Goal: Find contact information: Find contact information

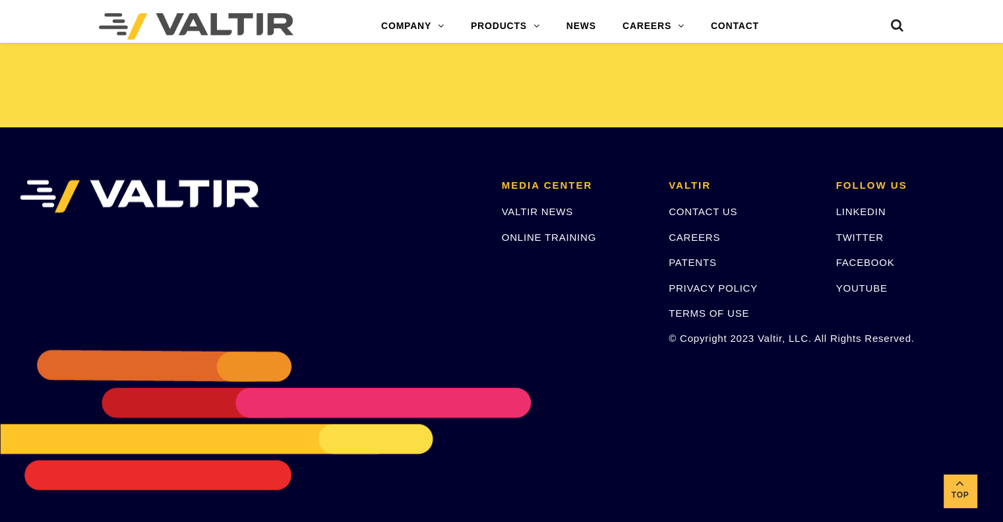
scroll to position [2800, 0]
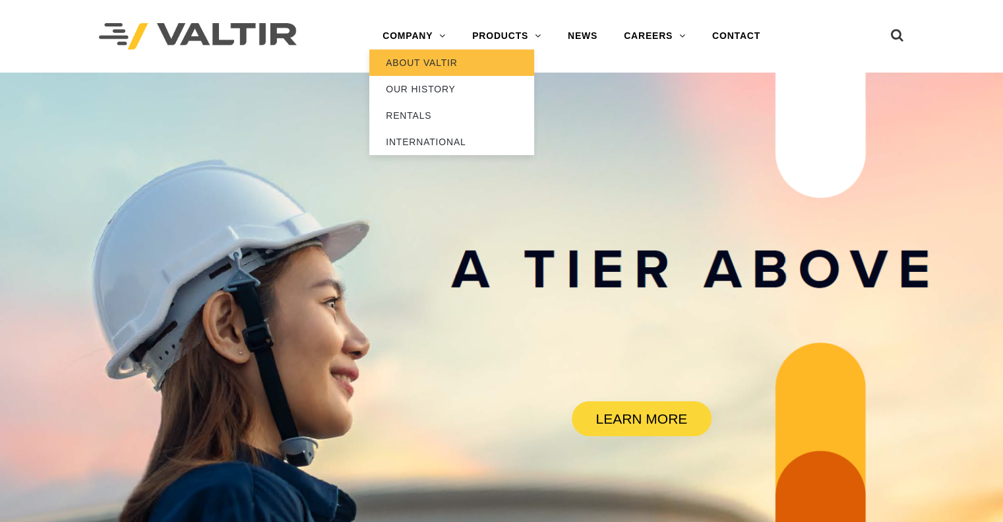
click at [422, 59] on link "ABOUT VALTIR" at bounding box center [451, 62] width 165 height 26
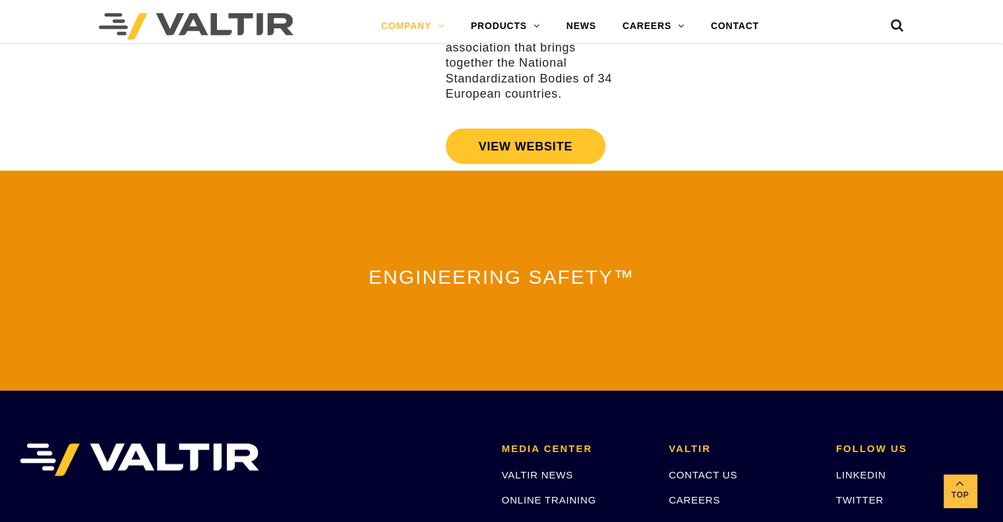
scroll to position [3076, 0]
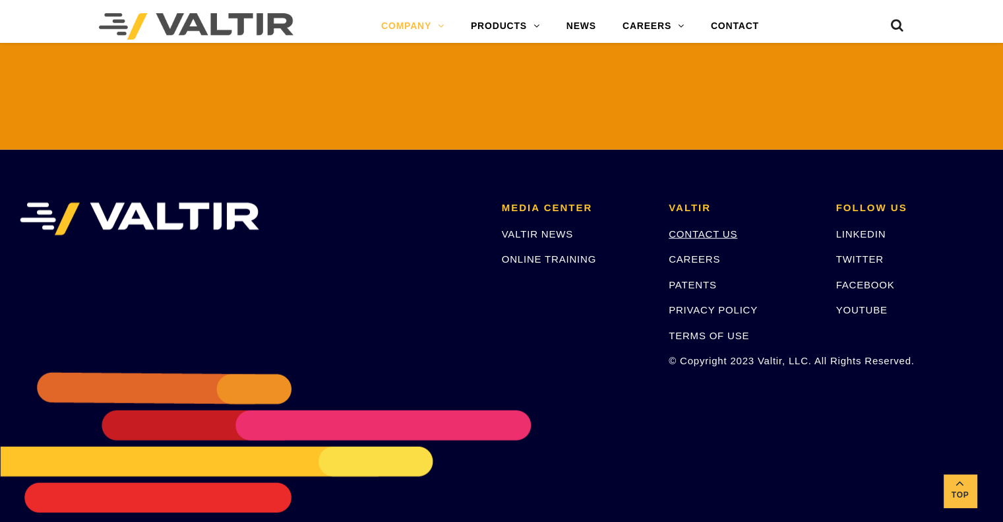
click at [691, 228] on link "CONTACT US" at bounding box center [703, 233] width 69 height 11
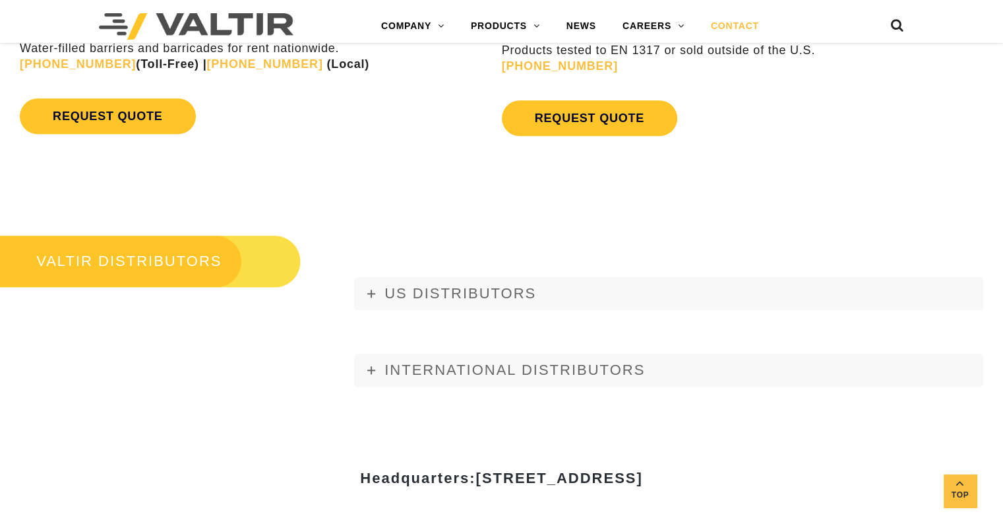
scroll to position [1357, 0]
